Goal: Task Accomplishment & Management: Complete application form

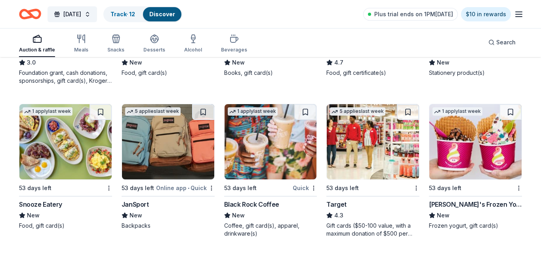
scroll to position [4439, 0]
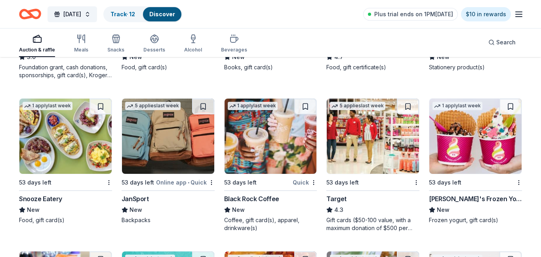
click at [193, 143] on img at bounding box center [168, 136] width 92 height 75
click at [205, 106] on button at bounding box center [203, 107] width 22 height 16
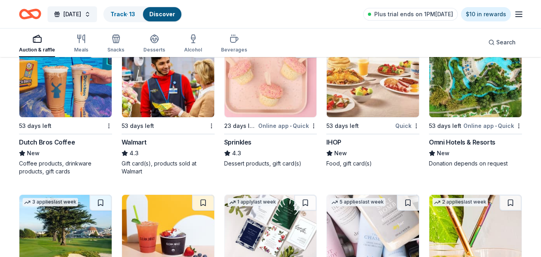
scroll to position [4794, 0]
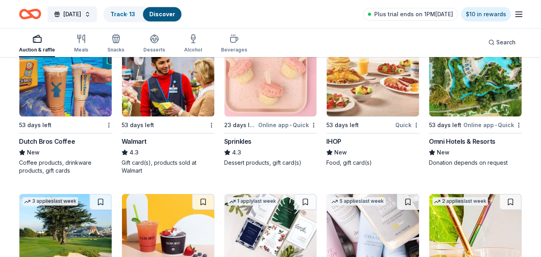
click at [492, 103] on img at bounding box center [475, 78] width 92 height 75
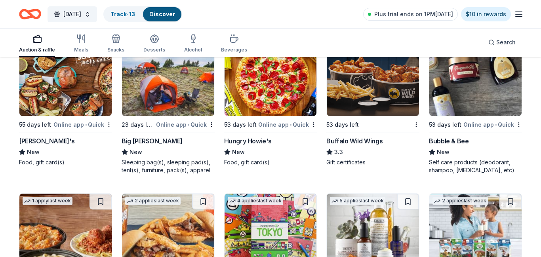
scroll to position [5103, 0]
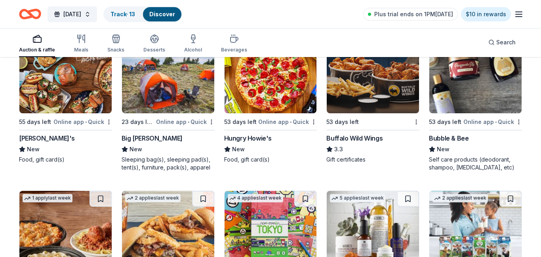
click at [191, 76] on img at bounding box center [168, 75] width 92 height 75
click at [493, 68] on img at bounding box center [475, 75] width 92 height 75
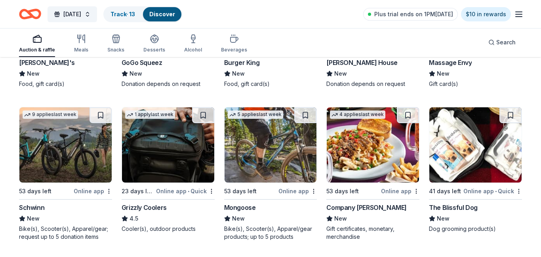
scroll to position [5660, 0]
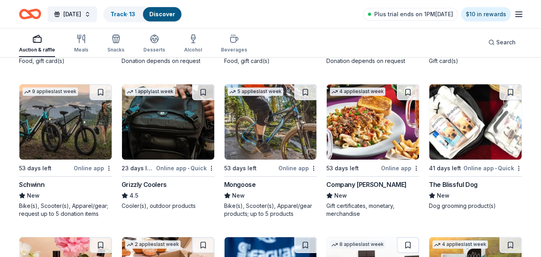
click at [175, 142] on img at bounding box center [168, 121] width 92 height 75
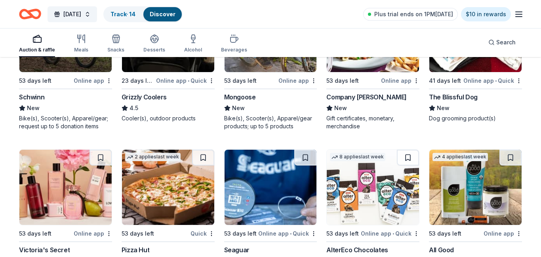
scroll to position [5808, 0]
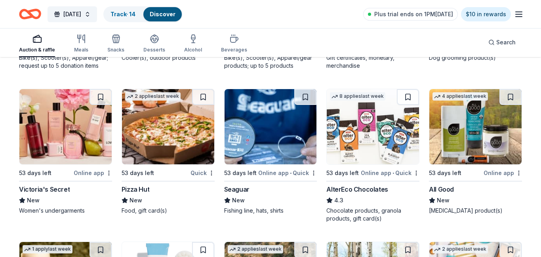
click at [388, 146] on img at bounding box center [373, 126] width 92 height 75
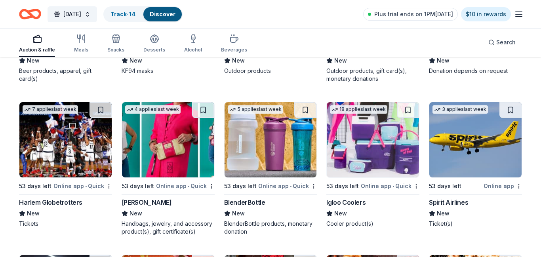
scroll to position [6102, 0]
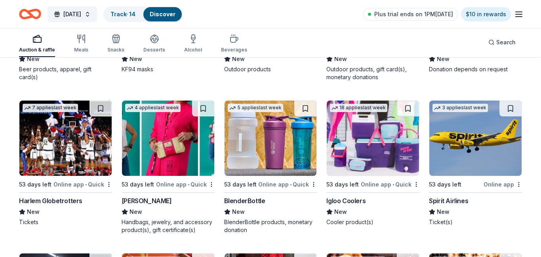
click at [277, 139] on img at bounding box center [270, 138] width 92 height 75
click at [360, 136] on img at bounding box center [373, 138] width 92 height 75
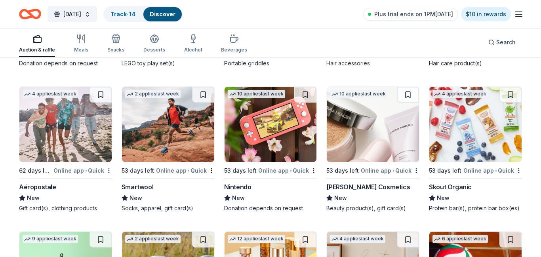
scroll to position [6860, 0]
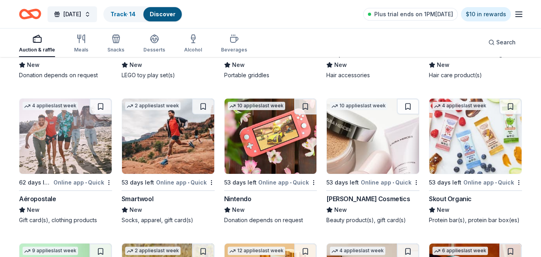
click at [285, 165] on img at bounding box center [270, 136] width 92 height 75
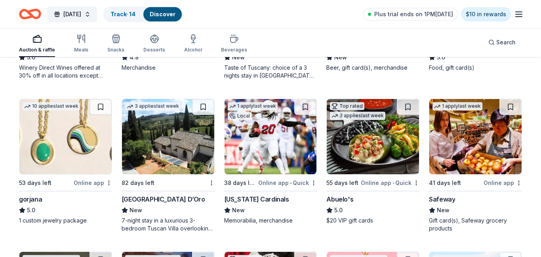
scroll to position [1553, 0]
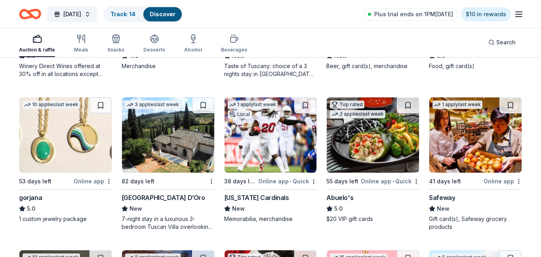
click at [95, 178] on div "Online app" at bounding box center [93, 181] width 38 height 10
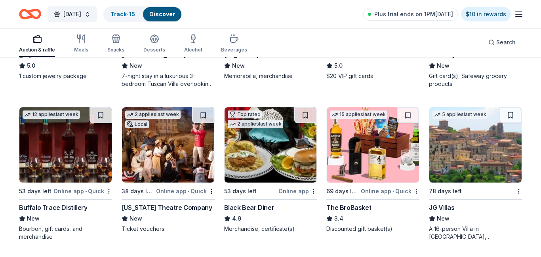
scroll to position [1698, 0]
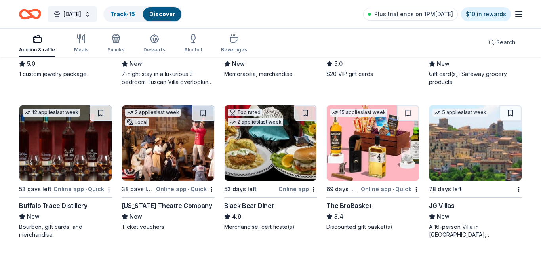
click at [72, 142] on img at bounding box center [65, 142] width 92 height 75
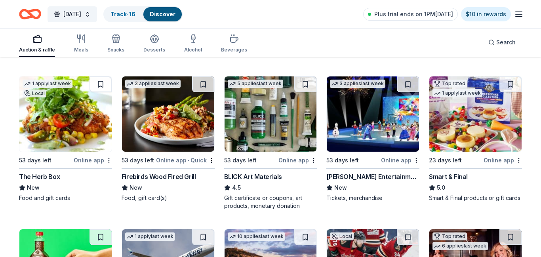
scroll to position [1881, 0]
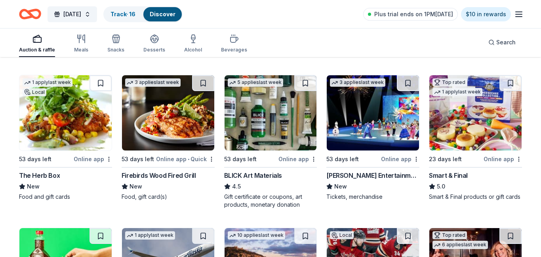
click at [471, 158] on div "23 days left" at bounding box center [455, 159] width 53 height 10
click at [162, 123] on img at bounding box center [168, 112] width 92 height 75
click at [203, 82] on button at bounding box center [203, 83] width 22 height 16
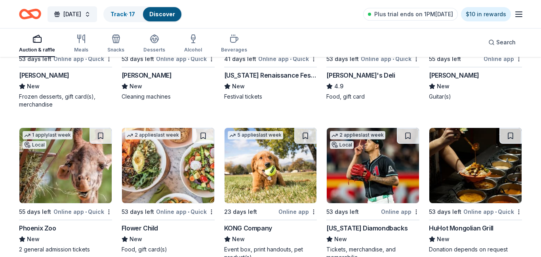
scroll to position [2738, 0]
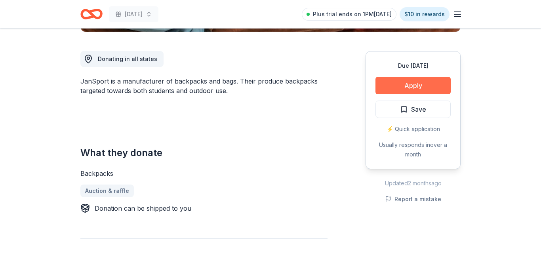
scroll to position [209, 0]
click at [430, 89] on button "Apply" at bounding box center [412, 85] width 75 height 17
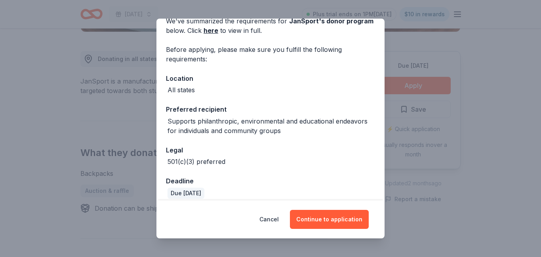
scroll to position [44, 0]
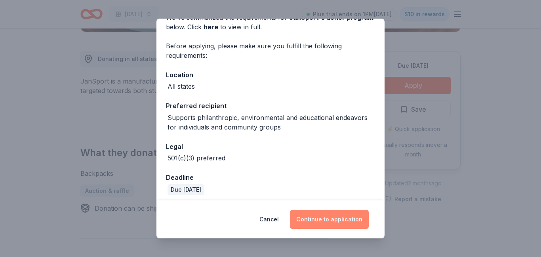
click at [336, 219] on button "Continue to application" at bounding box center [329, 219] width 79 height 19
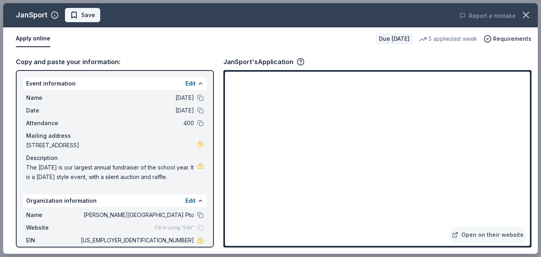
click at [81, 15] on span "Save" at bounding box center [88, 15] width 14 height 10
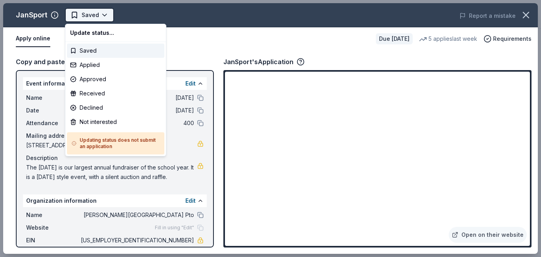
scroll to position [0, 0]
click at [100, 67] on div "Applied" at bounding box center [115, 65] width 97 height 14
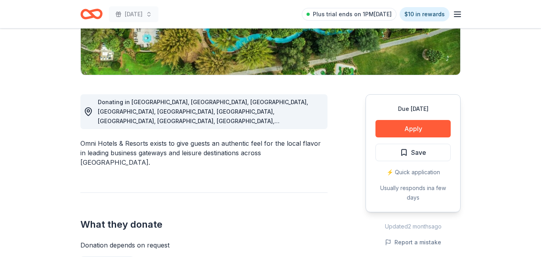
scroll to position [165, 0]
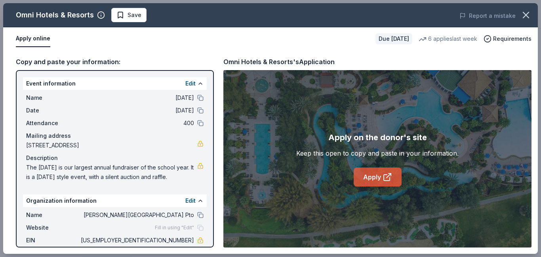
click at [385, 177] on icon at bounding box center [387, 177] width 10 height 10
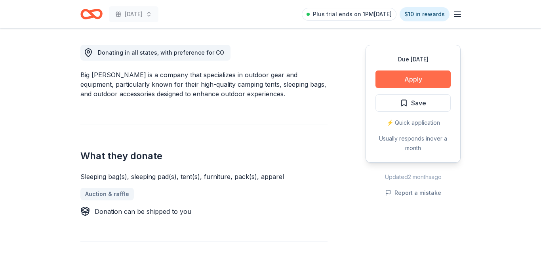
scroll to position [215, 0]
click at [414, 75] on button "Apply" at bounding box center [412, 78] width 75 height 17
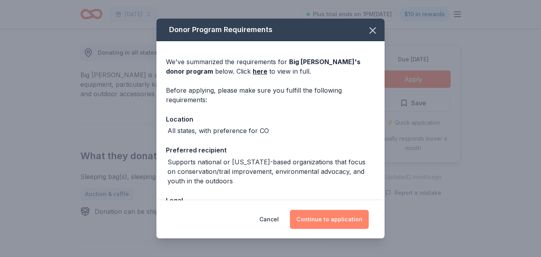
click at [329, 220] on button "Continue to application" at bounding box center [329, 219] width 79 height 19
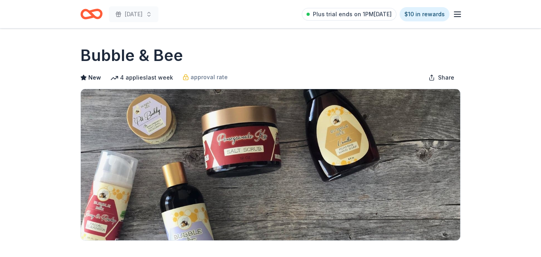
scroll to position [171, 0]
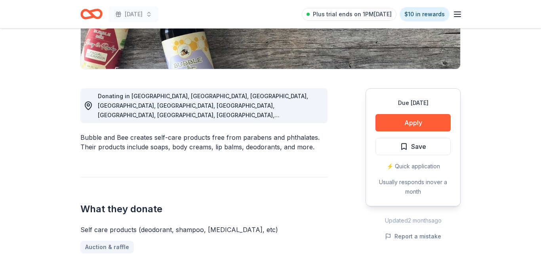
click at [410, 123] on button "Apply" at bounding box center [412, 122] width 75 height 17
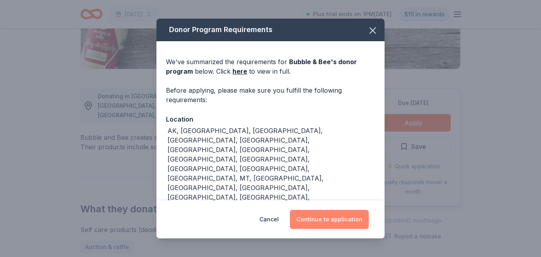
click at [332, 220] on button "Continue to application" at bounding box center [329, 219] width 79 height 19
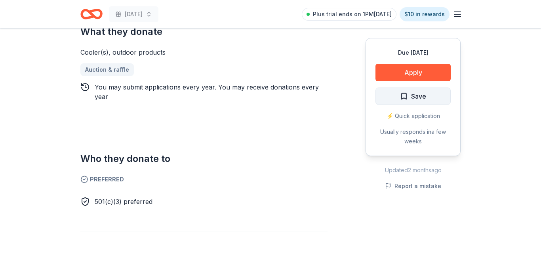
scroll to position [330, 0]
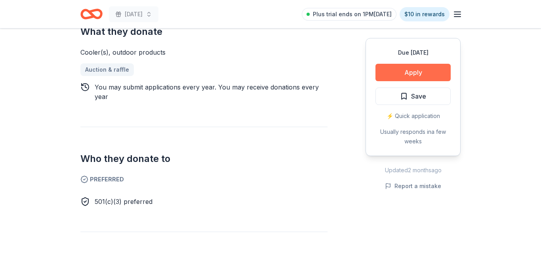
click at [421, 74] on button "Apply" at bounding box center [412, 72] width 75 height 17
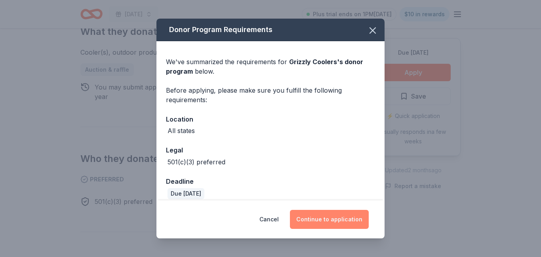
click at [338, 214] on button "Continue to application" at bounding box center [329, 219] width 79 height 19
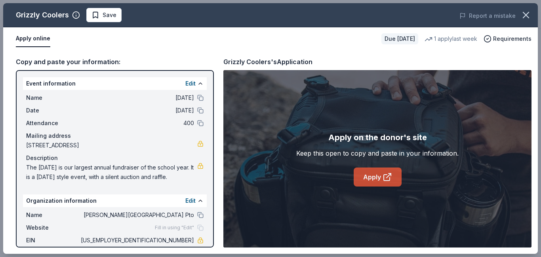
click at [386, 179] on icon at bounding box center [387, 177] width 10 height 10
click at [110, 16] on span "Save" at bounding box center [110, 15] width 14 height 10
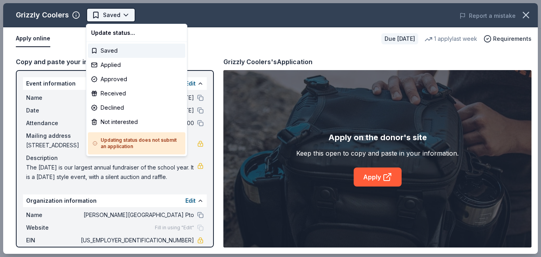
scroll to position [0, 0]
click at [122, 65] on div "Applied" at bounding box center [136, 65] width 97 height 14
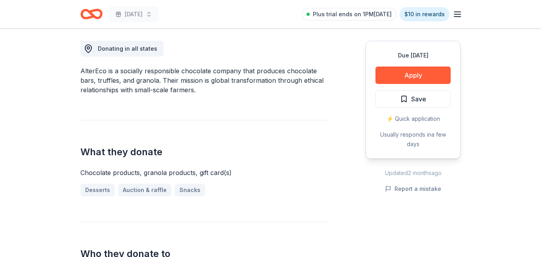
scroll to position [170, 0]
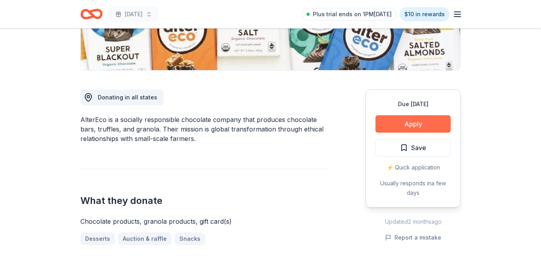
click at [403, 122] on button "Apply" at bounding box center [412, 123] width 75 height 17
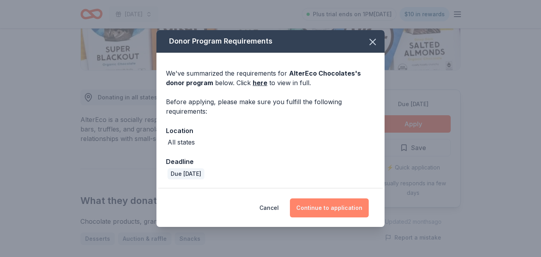
click at [365, 210] on button "Continue to application" at bounding box center [329, 207] width 79 height 19
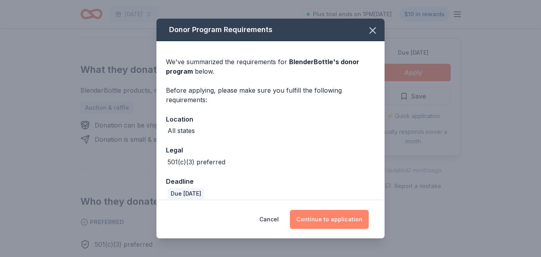
scroll to position [292, 0]
click at [308, 215] on button "Continue to application" at bounding box center [329, 219] width 79 height 19
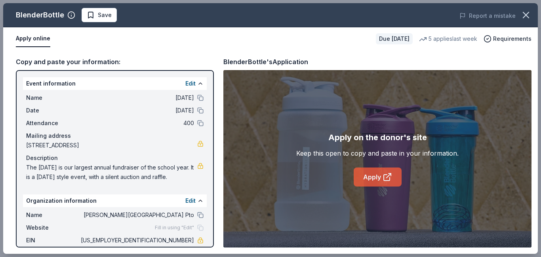
click at [378, 180] on link "Apply" at bounding box center [377, 176] width 48 height 19
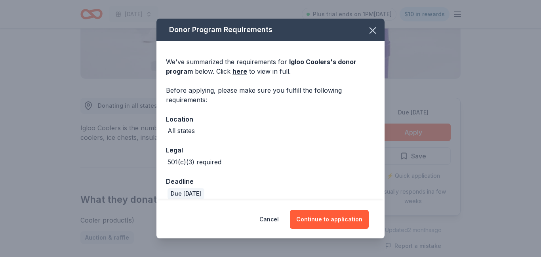
scroll to position [162, 0]
click at [344, 218] on button "Continue to application" at bounding box center [329, 219] width 79 height 19
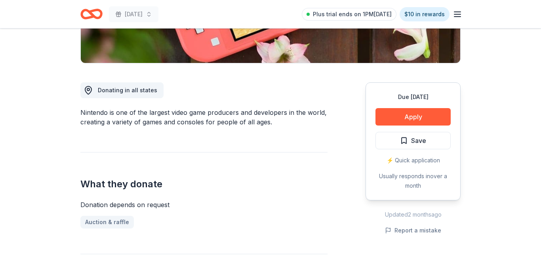
scroll to position [177, 0]
click at [409, 119] on button "Apply" at bounding box center [412, 116] width 75 height 17
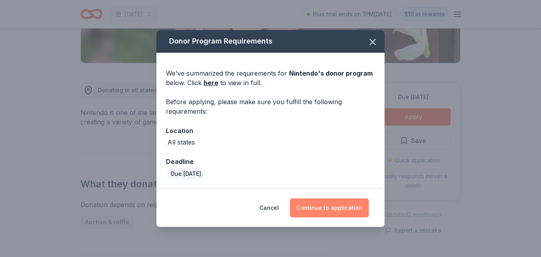
click at [327, 209] on button "Continue to application" at bounding box center [329, 207] width 79 height 19
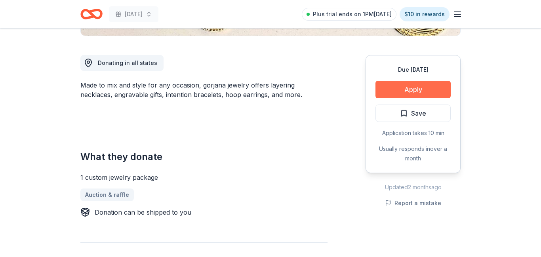
scroll to position [205, 0]
click at [410, 88] on button "Apply" at bounding box center [412, 89] width 75 height 17
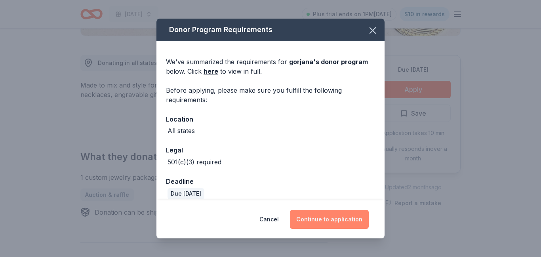
click at [349, 214] on button "Continue to application" at bounding box center [329, 219] width 79 height 19
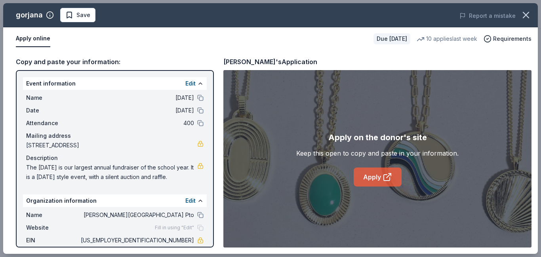
click at [376, 176] on link "Apply" at bounding box center [377, 176] width 48 height 19
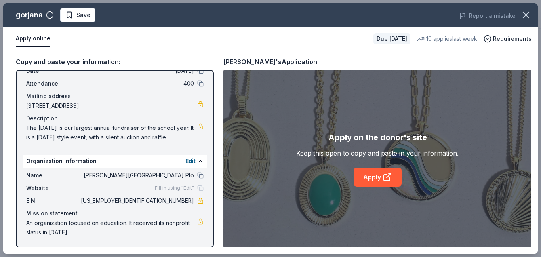
click at [166, 201] on span "93-1875914" at bounding box center [136, 201] width 115 height 10
click at [87, 19] on span "Save" at bounding box center [83, 15] width 14 height 10
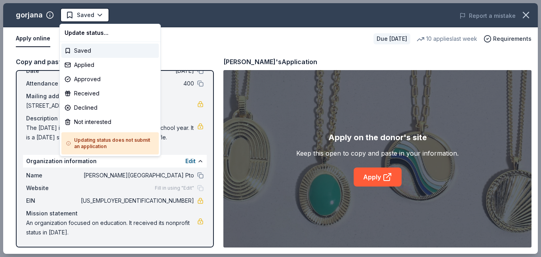
scroll to position [0, 0]
click at [91, 69] on div "Applied" at bounding box center [109, 65] width 97 height 14
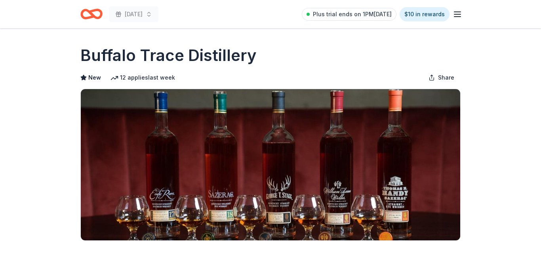
scroll to position [184, 0]
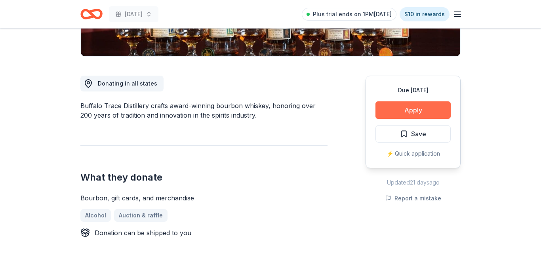
click at [406, 109] on button "Apply" at bounding box center [412, 109] width 75 height 17
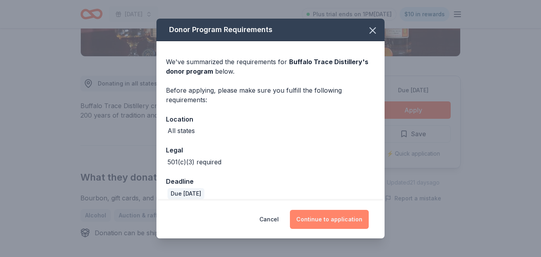
click at [339, 218] on button "Continue to application" at bounding box center [329, 219] width 79 height 19
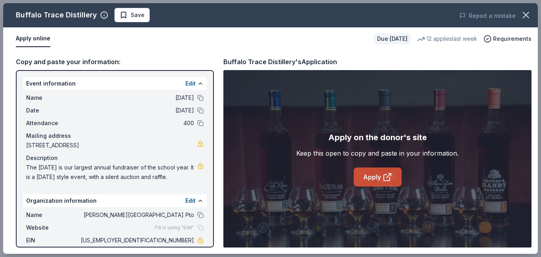
click at [375, 175] on link "Apply" at bounding box center [377, 176] width 48 height 19
click at [138, 15] on span "Save" at bounding box center [138, 15] width 14 height 10
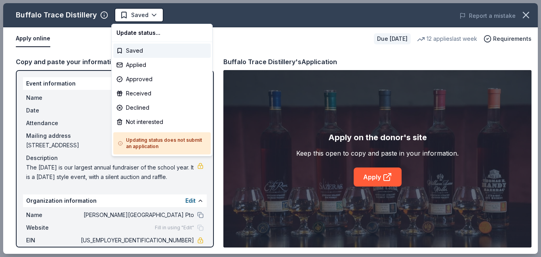
scroll to position [0, 0]
click at [137, 66] on div "Applied" at bounding box center [161, 65] width 97 height 14
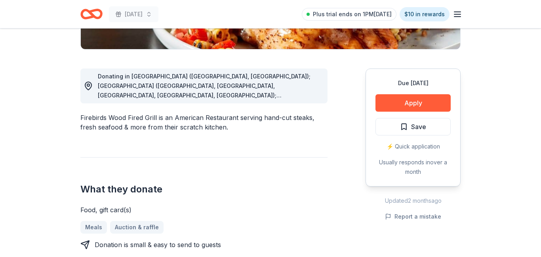
scroll to position [191, 0]
click at [398, 104] on button "Apply" at bounding box center [412, 102] width 75 height 17
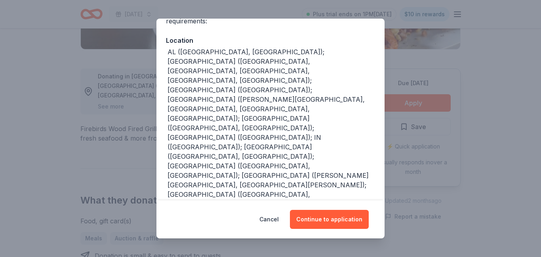
scroll to position [82, 0]
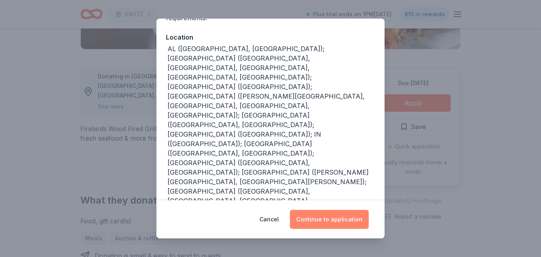
click at [339, 222] on button "Continue to application" at bounding box center [329, 219] width 79 height 19
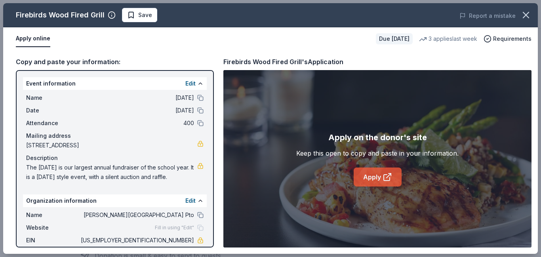
click at [369, 177] on link "Apply" at bounding box center [377, 176] width 48 height 19
